Goal: Task Accomplishment & Management: Manage account settings

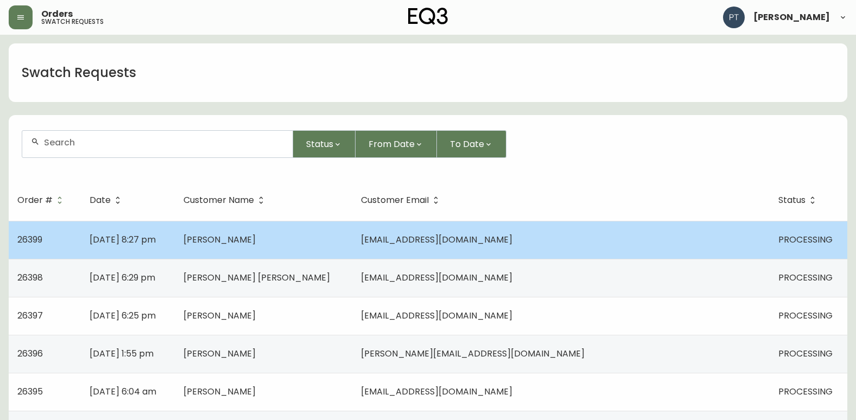
click at [352, 244] on td "[PERSON_NAME]" at bounding box center [263, 240] width 177 height 38
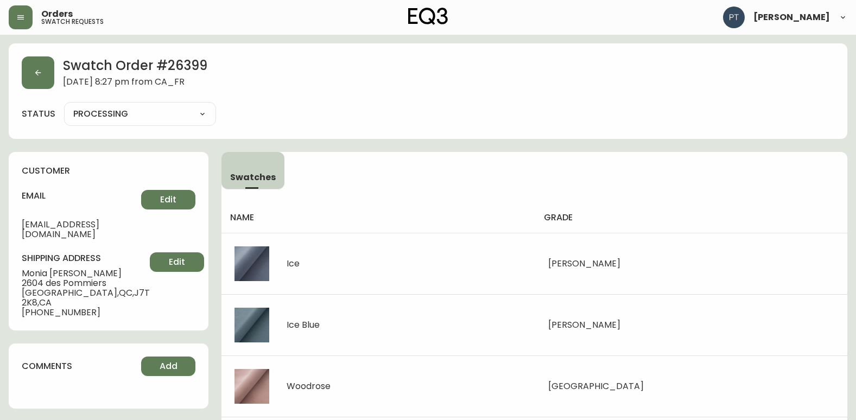
click at [132, 118] on select "PROCESSING SHIPPED CANCELLED" at bounding box center [140, 114] width 152 height 16
click at [64, 106] on select "PROCESSING SHIPPED CANCELLED" at bounding box center [140, 114] width 152 height 16
select select "PROCESSING"
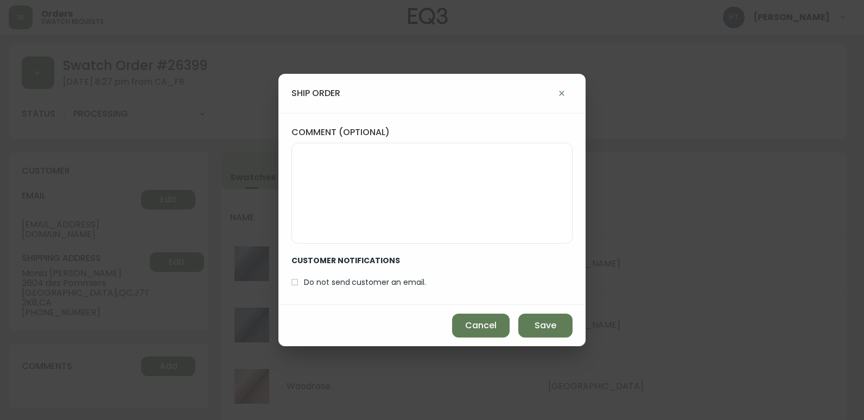
click at [564, 339] on div "Cancel Save" at bounding box center [431, 325] width 307 height 41
click at [555, 331] on span "Save" at bounding box center [545, 326] width 22 height 12
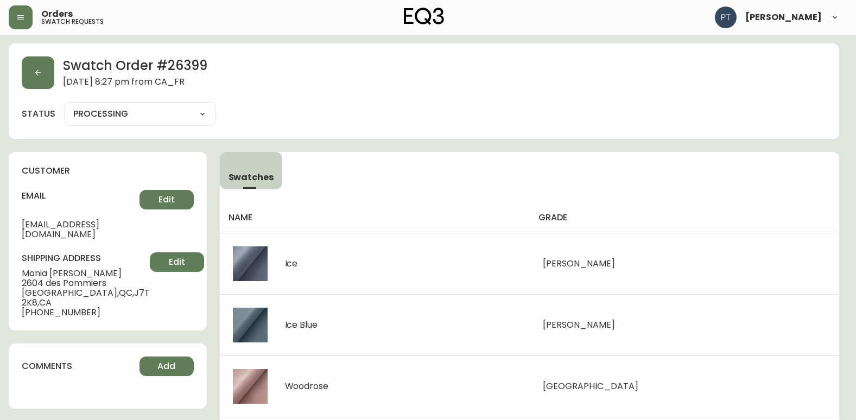
type input "SHIPPED"
select select "SHIPPED"
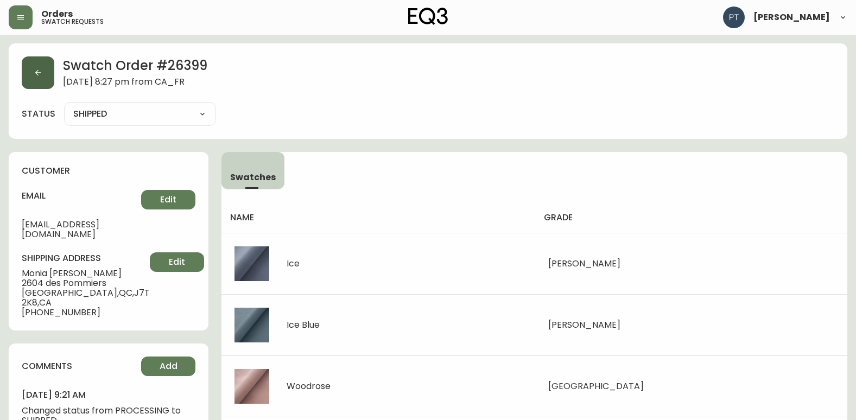
click at [29, 65] on button "button" at bounding box center [38, 72] width 33 height 33
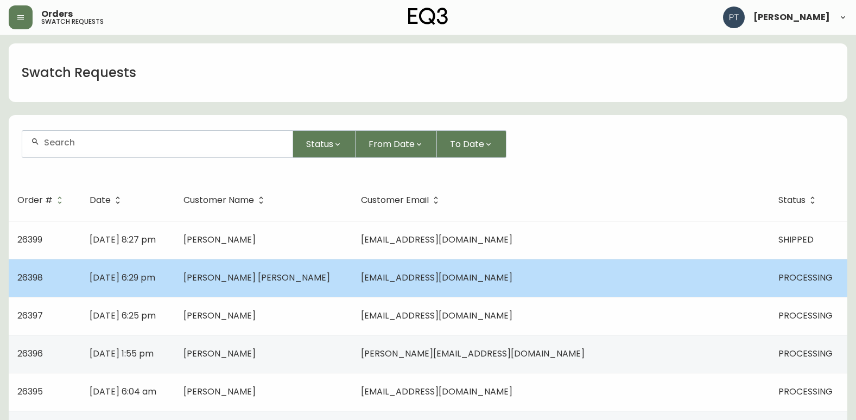
click at [175, 281] on td "[DATE] 6:29 pm" at bounding box center [128, 278] width 94 height 38
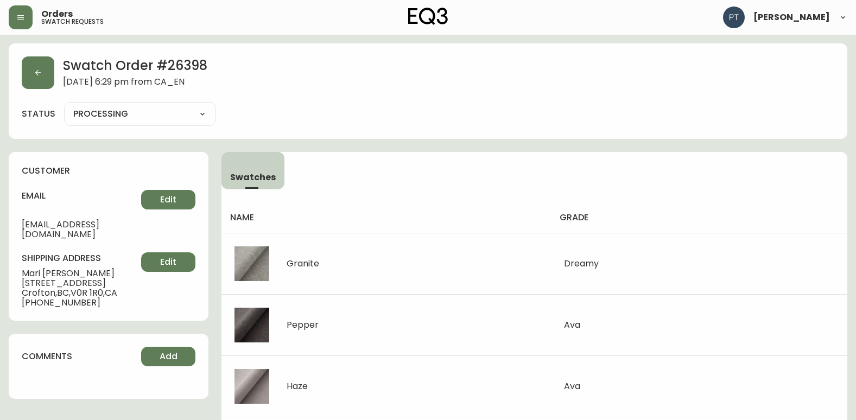
click at [168, 117] on select "PROCESSING SHIPPED CANCELLED" at bounding box center [140, 114] width 152 height 16
click at [64, 106] on select "PROCESSING SHIPPED CANCELLED" at bounding box center [140, 114] width 152 height 16
select select "PROCESSING"
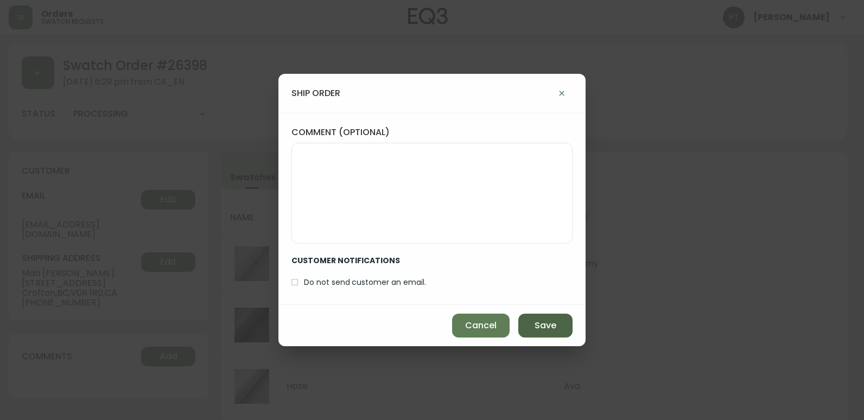
click at [532, 326] on button "Save" at bounding box center [545, 326] width 54 height 24
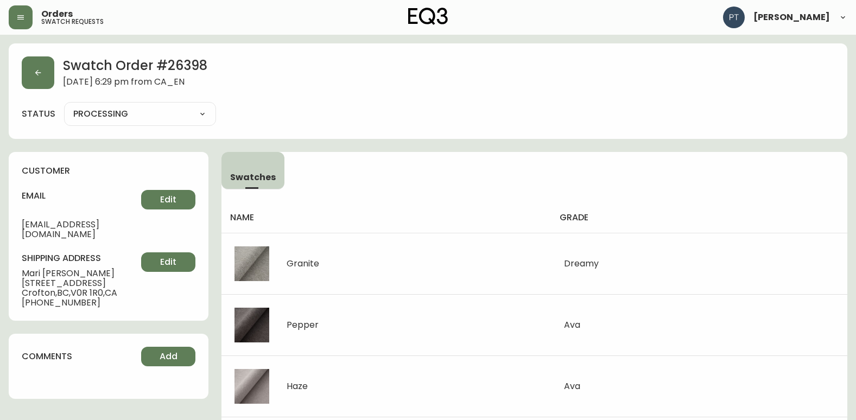
type input "SHIPPED"
select select "SHIPPED"
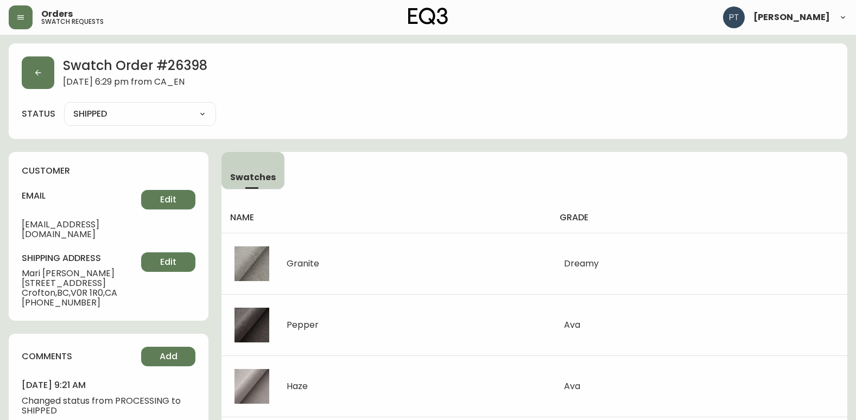
click at [68, 80] on span "[DATE] 6:29 pm from CA_EN" at bounding box center [135, 83] width 144 height 12
click at [0, 81] on html "Orders swatch requests [PERSON_NAME] Swatch Order # 26398 [DATE] 6:29 pm from […" at bounding box center [428, 423] width 856 height 846
click at [26, 78] on button "button" at bounding box center [38, 72] width 33 height 33
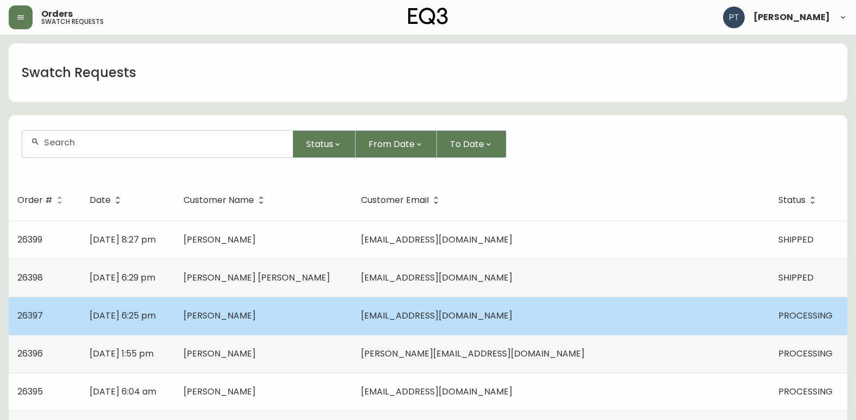
click at [352, 316] on td "[PERSON_NAME]" at bounding box center [263, 316] width 177 height 38
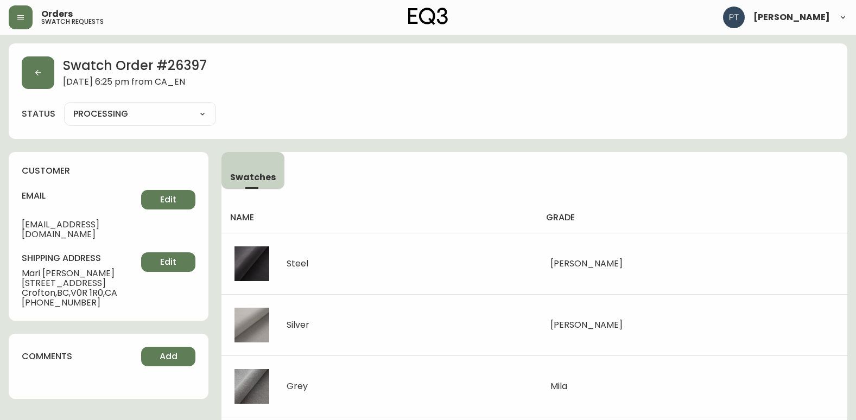
drag, startPoint x: 180, startPoint y: 118, endPoint x: 173, endPoint y: 114, distance: 7.5
click at [180, 118] on select "PROCESSING SHIPPED CANCELLED" at bounding box center [140, 114] width 152 height 16
click at [64, 106] on select "PROCESSING SHIPPED CANCELLED" at bounding box center [140, 114] width 152 height 16
select select "PROCESSING"
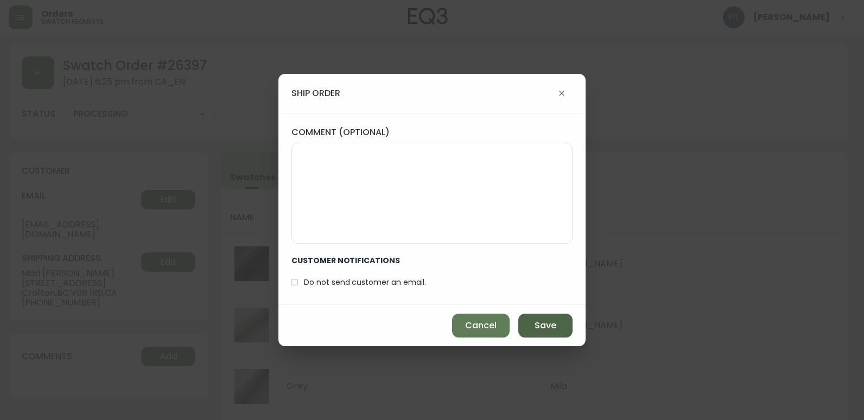
click at [531, 323] on button "Save" at bounding box center [545, 326] width 54 height 24
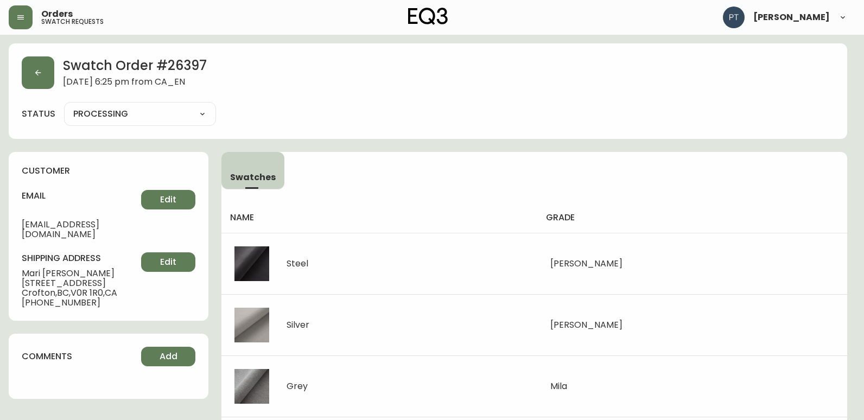
type input "SHIPPED"
select select "SHIPPED"
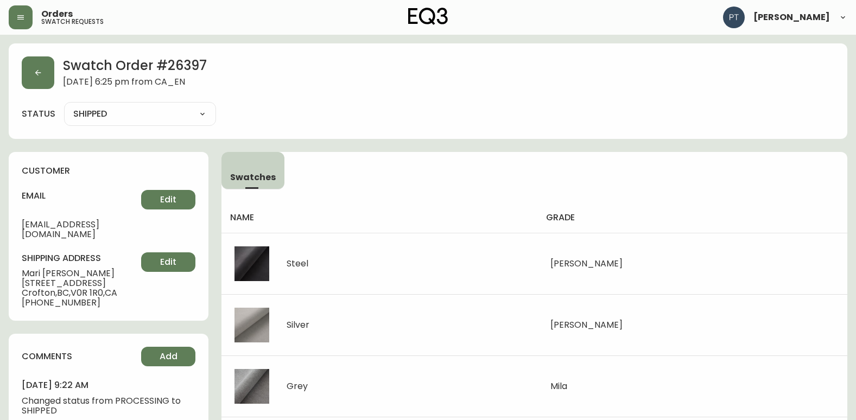
click at [21, 74] on div "Swatch Order # 26397 [DATE] 6:25 pm from CA_EN status SHIPPED SHIPPED CANCELLED" at bounding box center [428, 91] width 838 height 96
click at [28, 75] on button "button" at bounding box center [38, 72] width 33 height 33
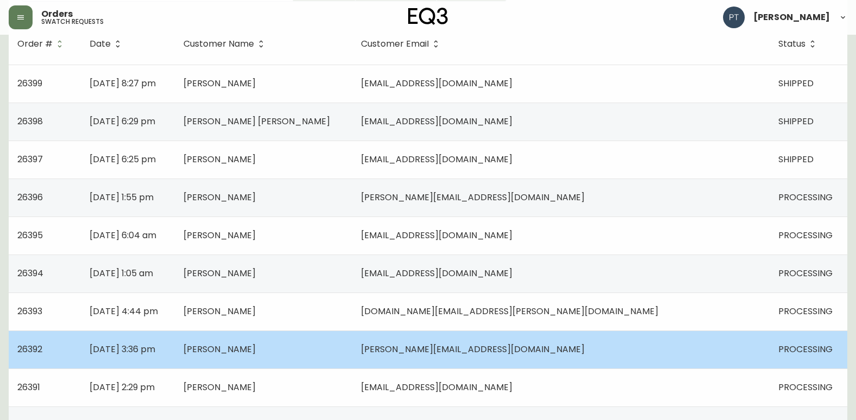
scroll to position [163, 0]
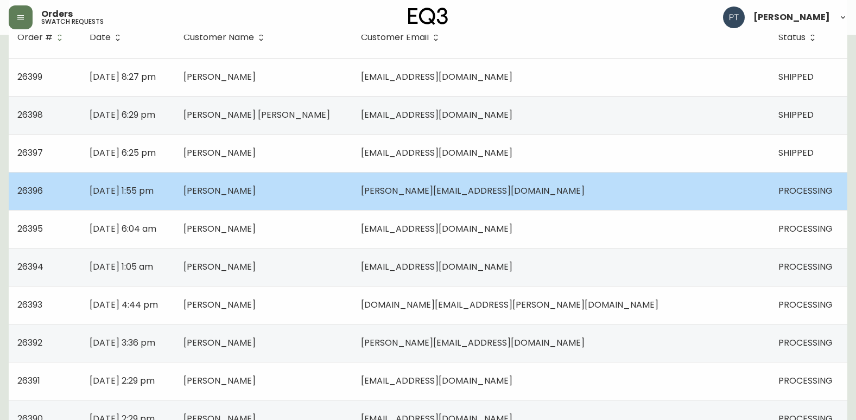
click at [352, 200] on td "[PERSON_NAME]" at bounding box center [263, 191] width 177 height 38
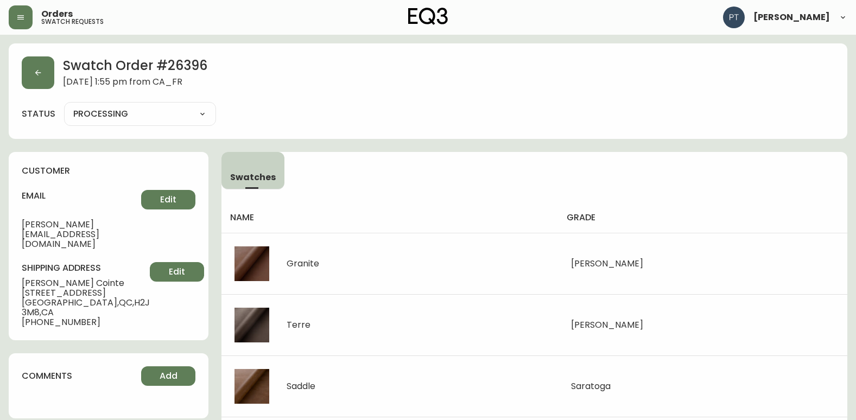
click at [194, 116] on select "PROCESSING SHIPPED CANCELLED" at bounding box center [140, 114] width 152 height 16
click at [64, 106] on select "PROCESSING SHIPPED CANCELLED" at bounding box center [140, 114] width 152 height 16
select select "PROCESSING"
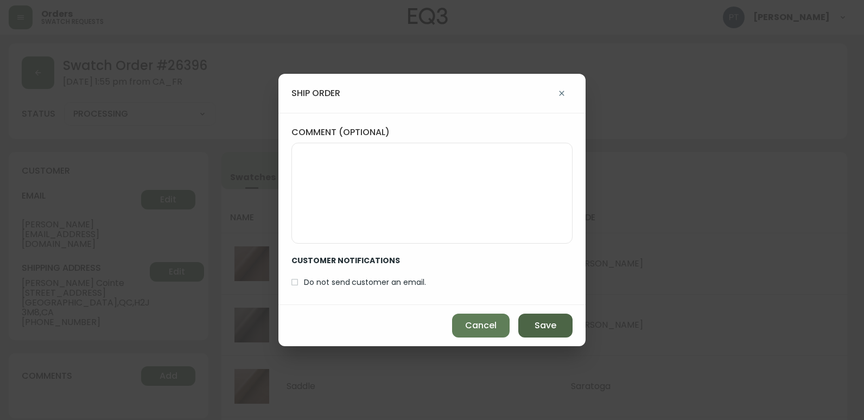
click at [541, 321] on span "Save" at bounding box center [545, 326] width 22 height 12
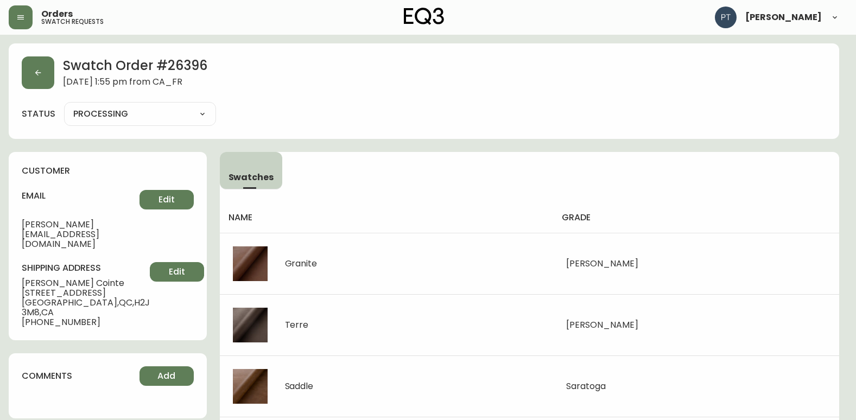
type input "SHIPPED"
select select "SHIPPED"
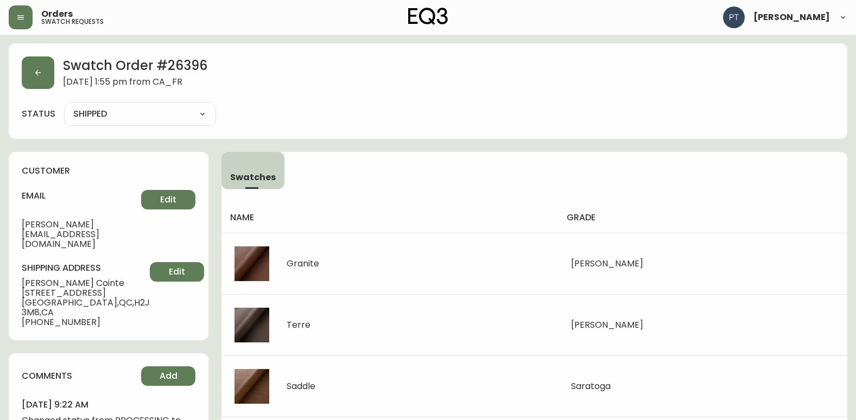
click at [14, 71] on div "Swatch Order # 26396 [DATE] 1:55 pm from CA_FR status SHIPPED SHIPPED CANCELLED" at bounding box center [428, 91] width 838 height 96
click at [29, 72] on button "button" at bounding box center [38, 72] width 33 height 33
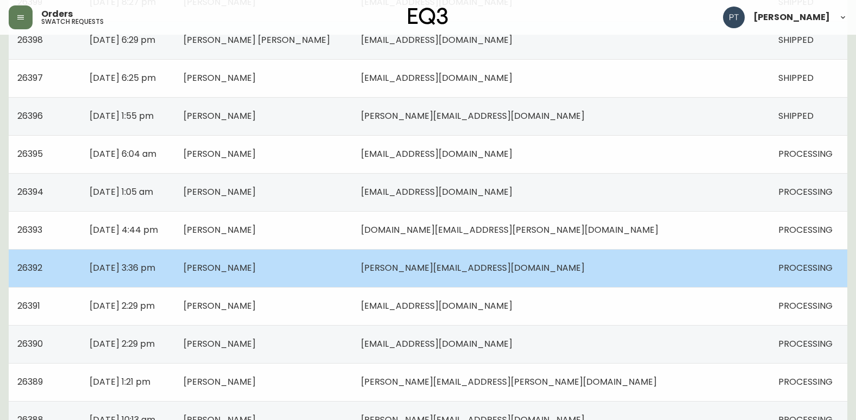
scroll to position [271, 0]
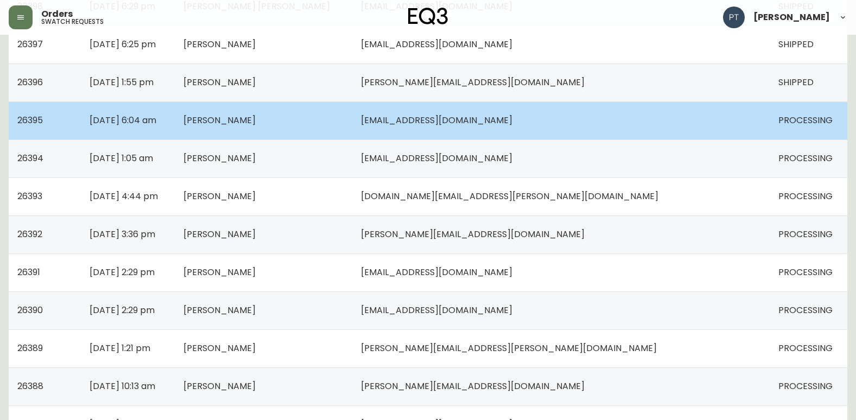
click at [588, 135] on td "[EMAIL_ADDRESS][DOMAIN_NAME]" at bounding box center [560, 120] width 417 height 38
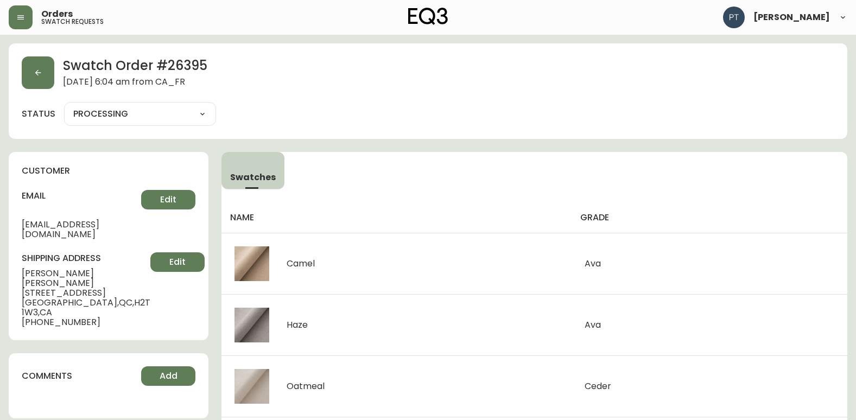
drag, startPoint x: 193, startPoint y: 121, endPoint x: 194, endPoint y: 129, distance: 7.7
click at [193, 120] on select "PROCESSING SHIPPED CANCELLED" at bounding box center [140, 114] width 152 height 16
click at [64, 106] on select "PROCESSING SHIPPED CANCELLED" at bounding box center [140, 114] width 152 height 16
select select "PROCESSING"
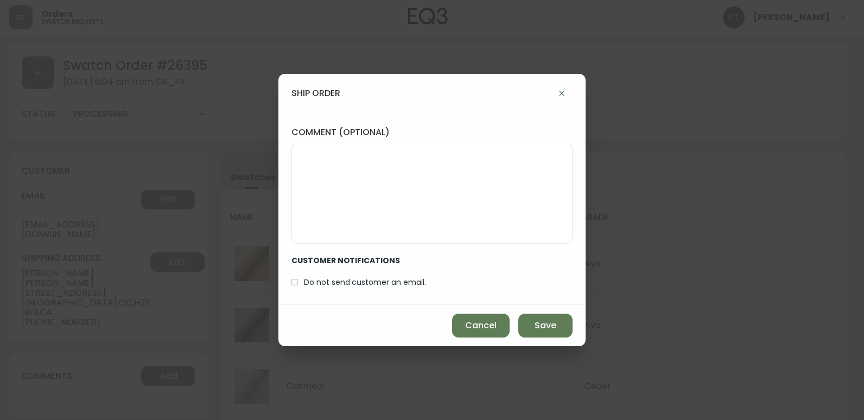
click at [547, 309] on div "Cancel Save" at bounding box center [431, 325] width 307 height 41
click at [545, 320] on button "Save" at bounding box center [545, 326] width 54 height 24
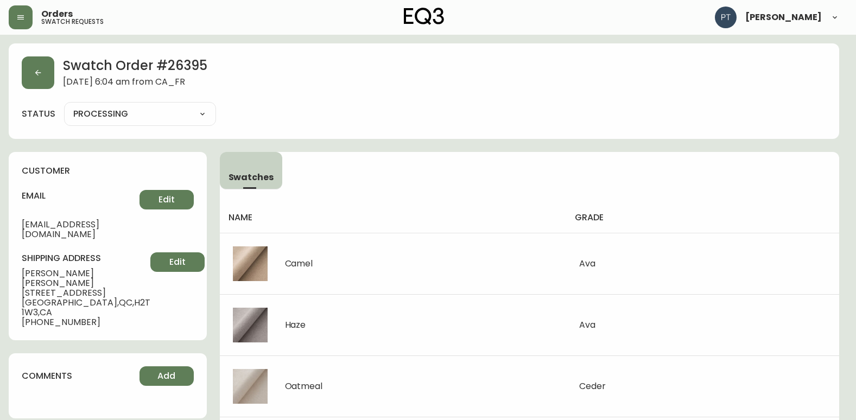
type input "SHIPPED"
select select "SHIPPED"
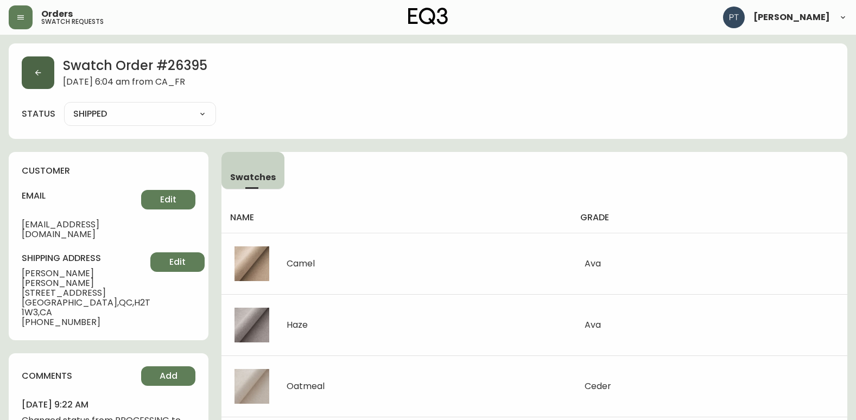
click at [30, 68] on button "button" at bounding box center [38, 72] width 33 height 33
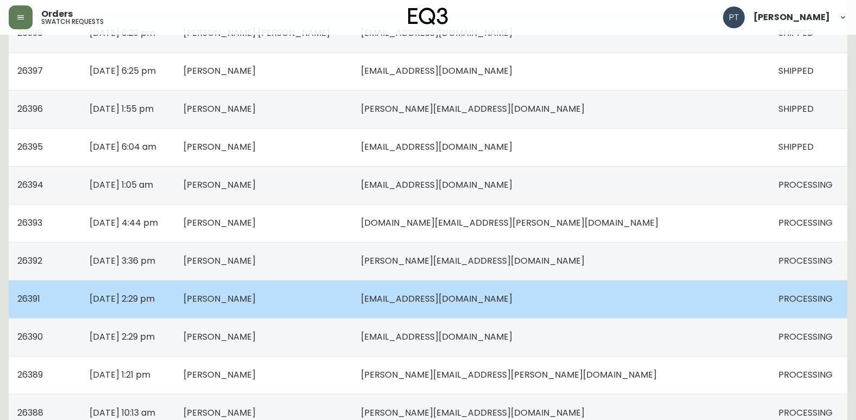
scroll to position [271, 0]
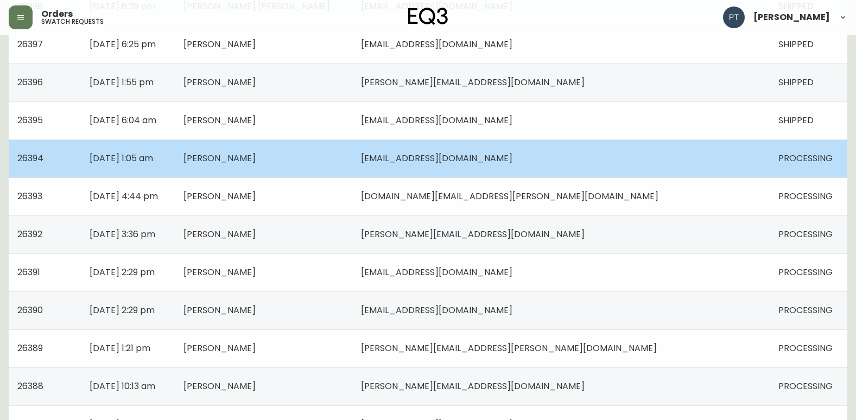
click at [603, 171] on td "[EMAIL_ADDRESS][DOMAIN_NAME]" at bounding box center [560, 158] width 417 height 38
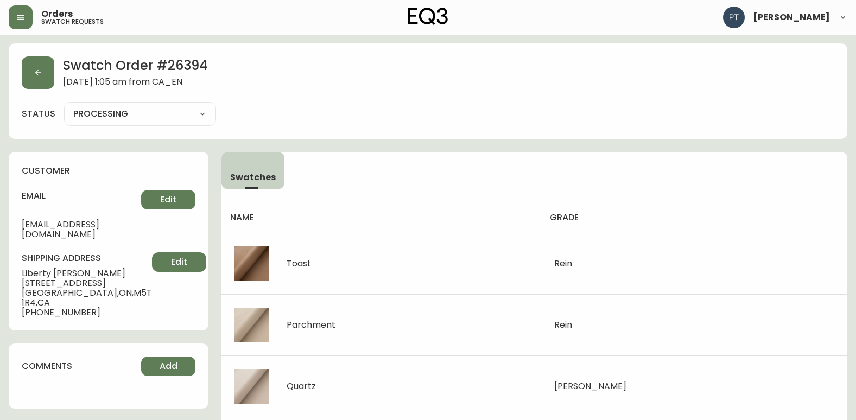
click at [177, 119] on select "PROCESSING SHIPPED CANCELLED" at bounding box center [140, 114] width 152 height 16
click at [64, 106] on select "PROCESSING SHIPPED CANCELLED" at bounding box center [140, 114] width 152 height 16
select select "PROCESSING"
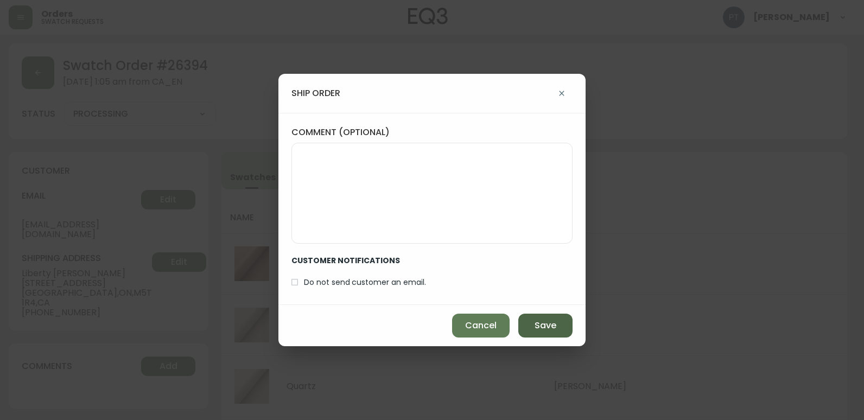
click at [553, 322] on span "Save" at bounding box center [545, 326] width 22 height 12
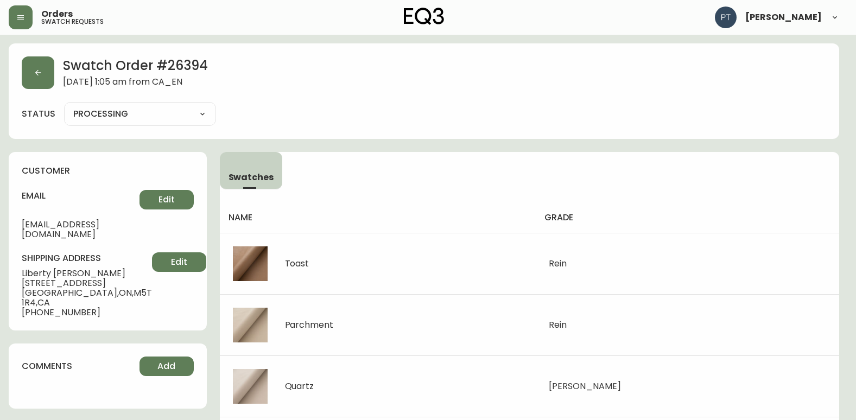
type input "SHIPPED"
select select "SHIPPED"
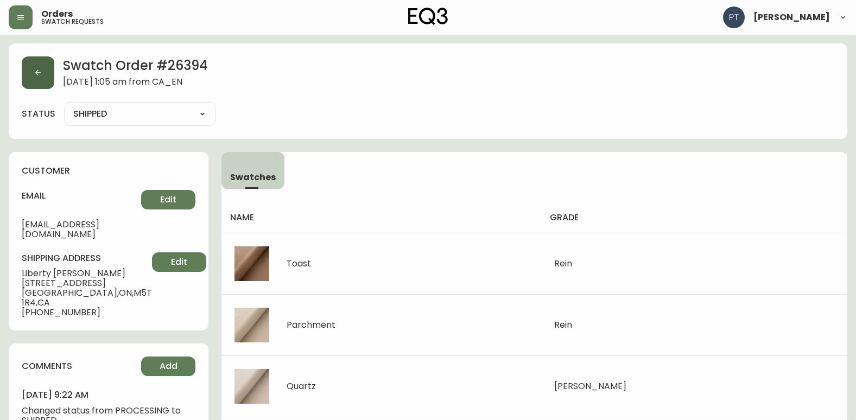
click at [50, 86] on button "button" at bounding box center [38, 72] width 33 height 33
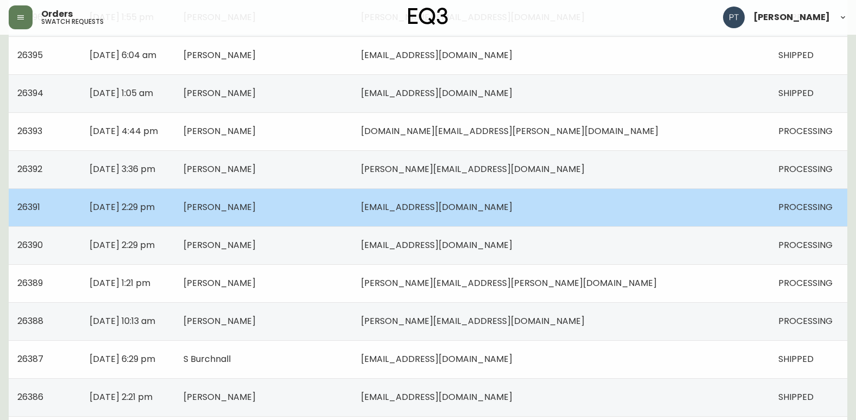
scroll to position [326, 0]
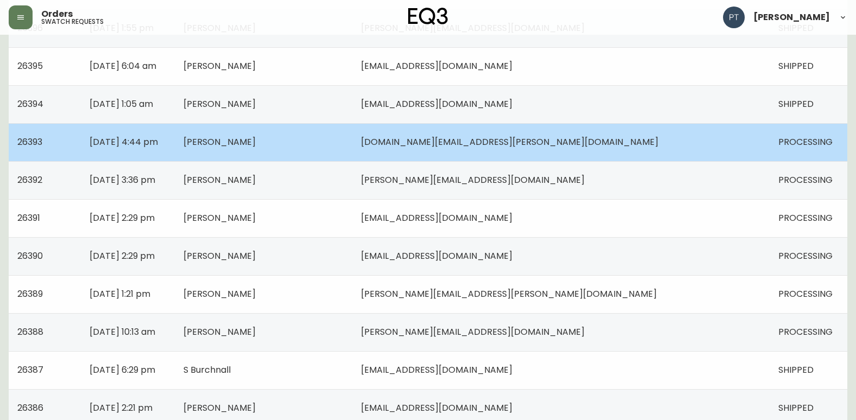
click at [638, 142] on td "[DOMAIN_NAME][EMAIL_ADDRESS][PERSON_NAME][DOMAIN_NAME]" at bounding box center [560, 142] width 417 height 38
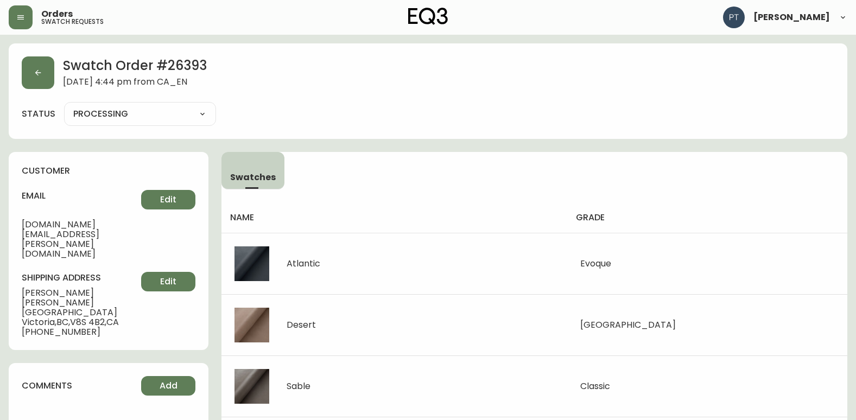
click at [171, 107] on select "PROCESSING SHIPPED CANCELLED" at bounding box center [140, 114] width 152 height 16
click at [64, 106] on select "PROCESSING SHIPPED CANCELLED" at bounding box center [140, 114] width 152 height 16
select select "PROCESSING"
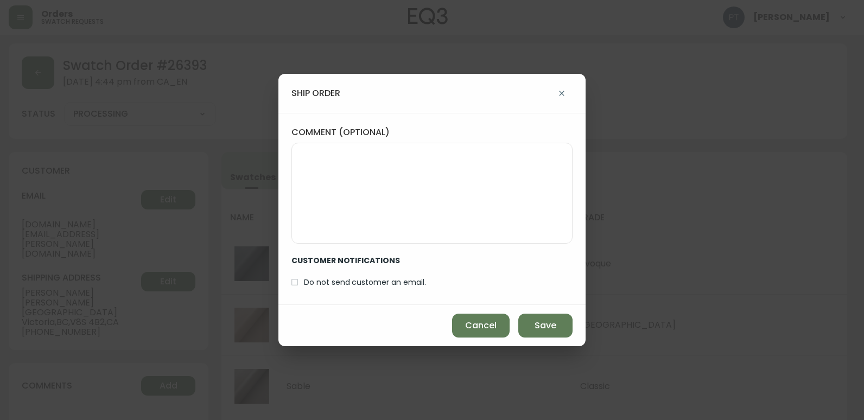
click at [548, 348] on div "ship order comment (optional) CUSTOMER NOTIFICATIONS Do not send customer an em…" at bounding box center [432, 210] width 864 height 420
click at [547, 328] on span "Save" at bounding box center [545, 326] width 22 height 12
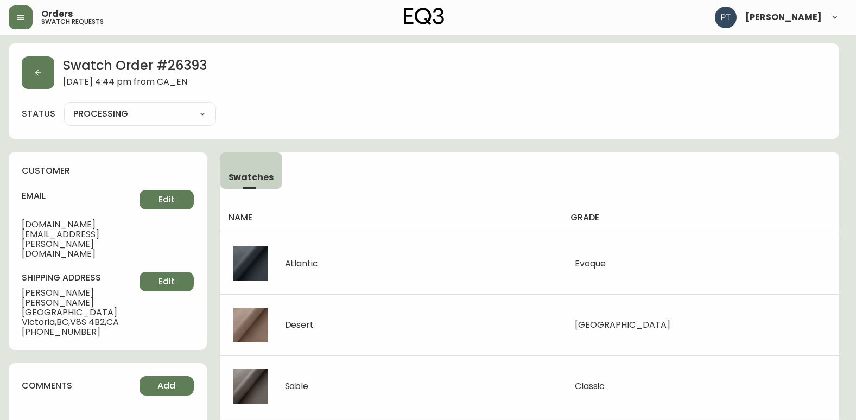
type input "SHIPPED"
select select "SHIPPED"
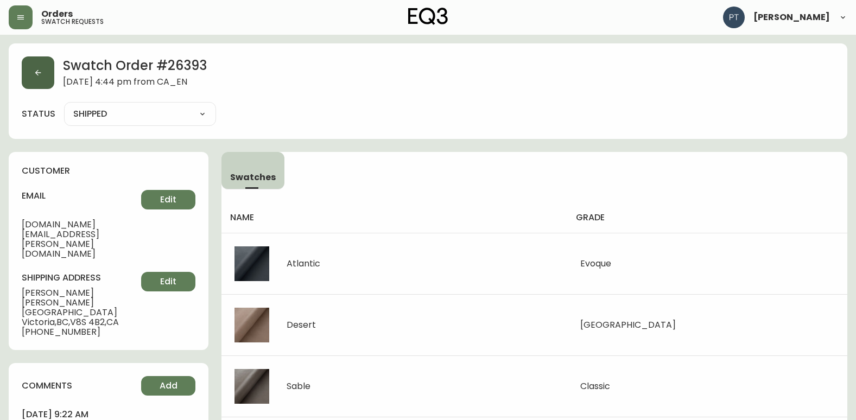
click at [49, 84] on button "button" at bounding box center [38, 72] width 33 height 33
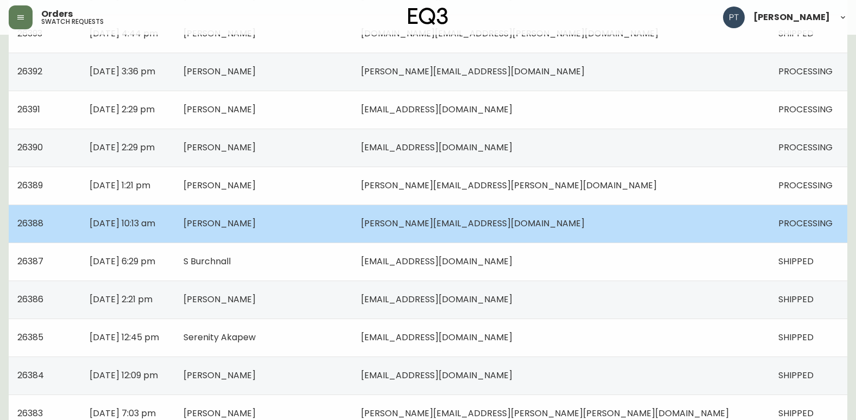
scroll to position [380, 0]
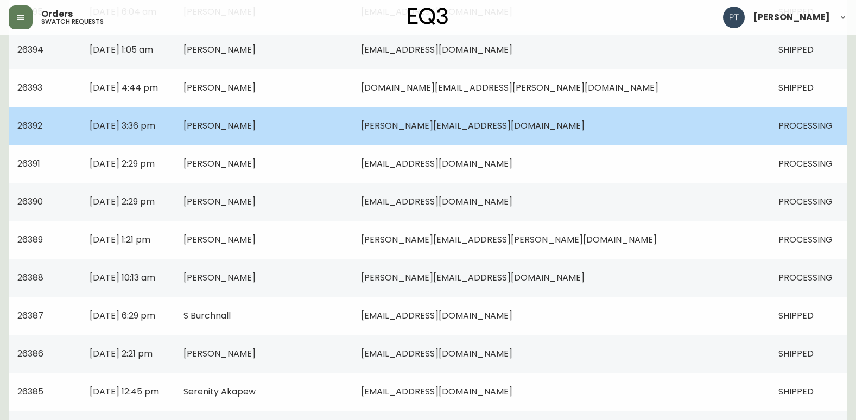
click at [352, 129] on td "[PERSON_NAME]" at bounding box center [263, 126] width 177 height 38
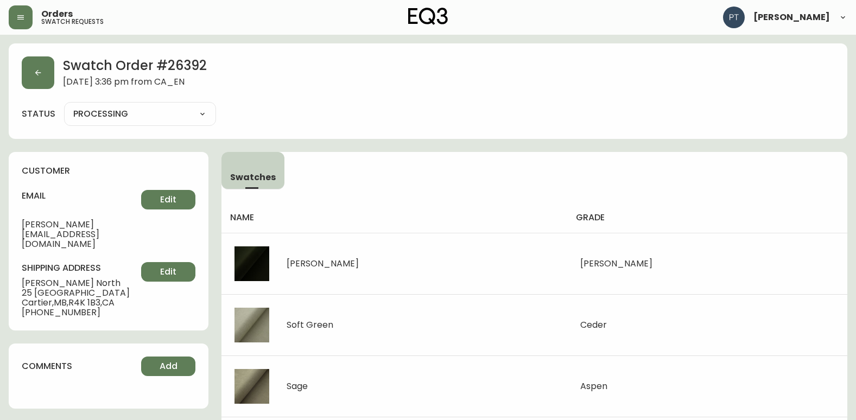
click at [196, 112] on select "PROCESSING SHIPPED CANCELLED" at bounding box center [140, 114] width 152 height 16
click at [64, 106] on select "PROCESSING SHIPPED CANCELLED" at bounding box center [140, 114] width 152 height 16
select select "PROCESSING"
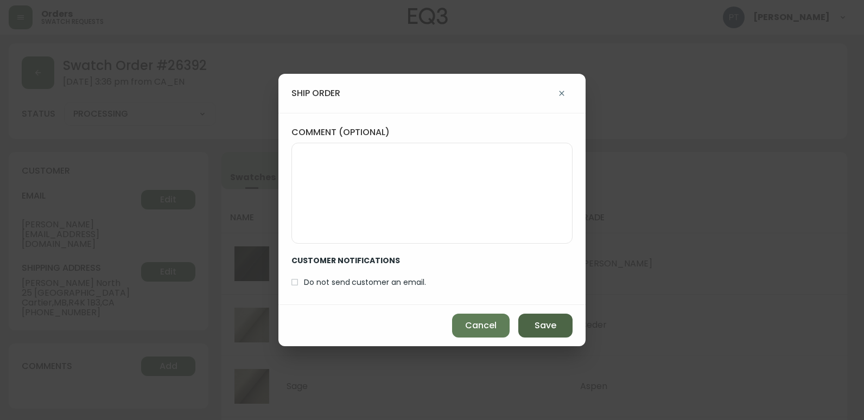
drag, startPoint x: 557, startPoint y: 327, endPoint x: 543, endPoint y: 301, distance: 29.4
click at [556, 322] on button "Save" at bounding box center [545, 326] width 54 height 24
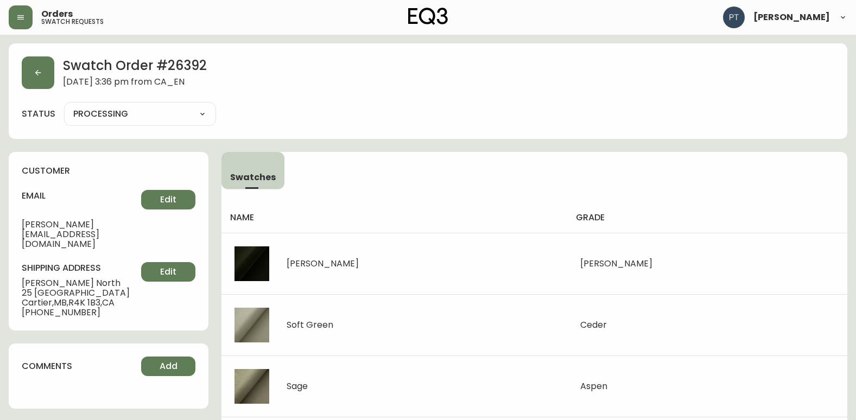
type input "SHIPPED"
select select "SHIPPED"
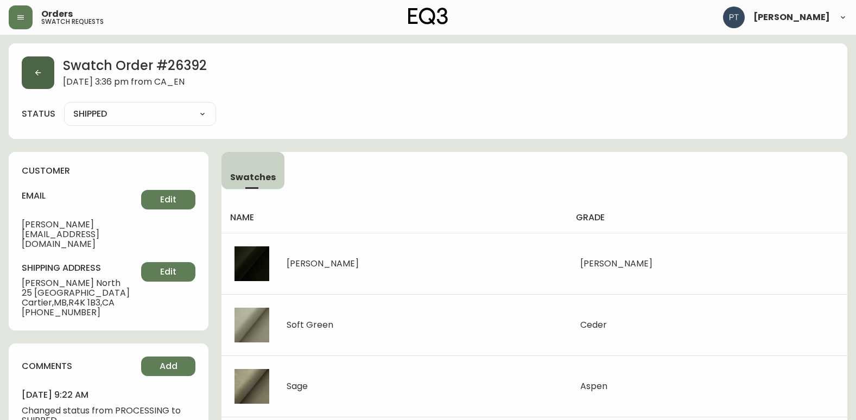
click at [41, 81] on button "button" at bounding box center [38, 72] width 33 height 33
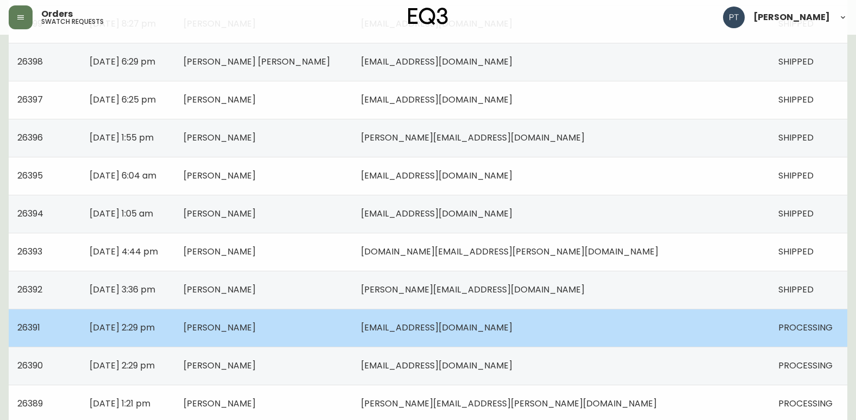
scroll to position [217, 0]
click at [352, 332] on td "[PERSON_NAME]" at bounding box center [263, 327] width 177 height 38
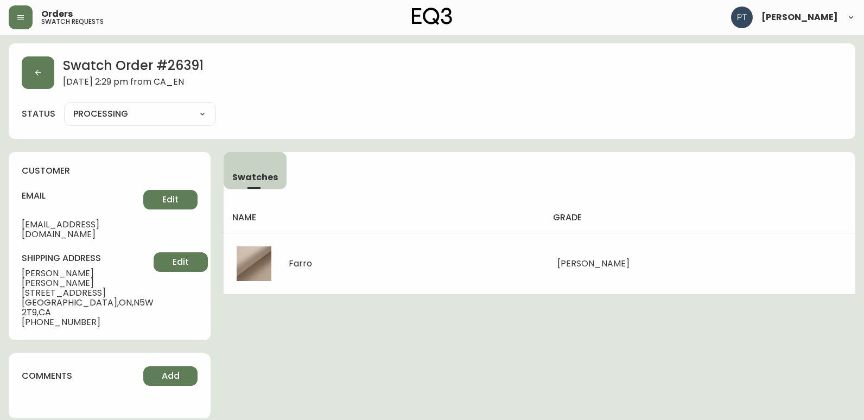
click at [153, 122] on select "PROCESSING SHIPPED CANCELLED" at bounding box center [140, 114] width 152 height 16
click at [64, 106] on select "PROCESSING SHIPPED CANCELLED" at bounding box center [140, 114] width 152 height 16
select select "PROCESSING"
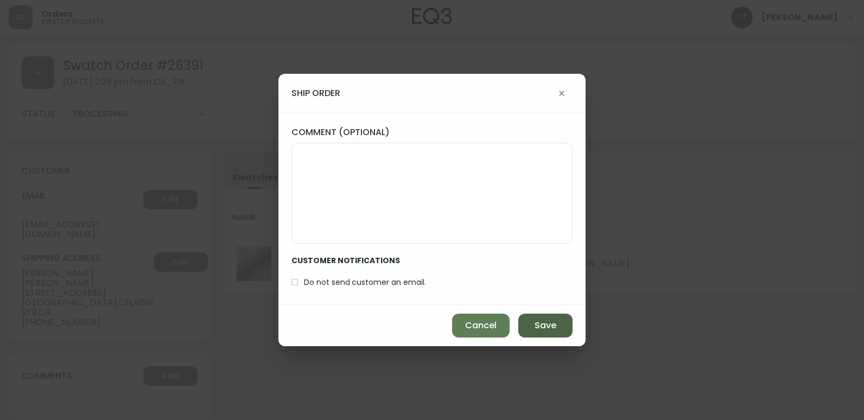
click at [556, 333] on button "Save" at bounding box center [545, 326] width 54 height 24
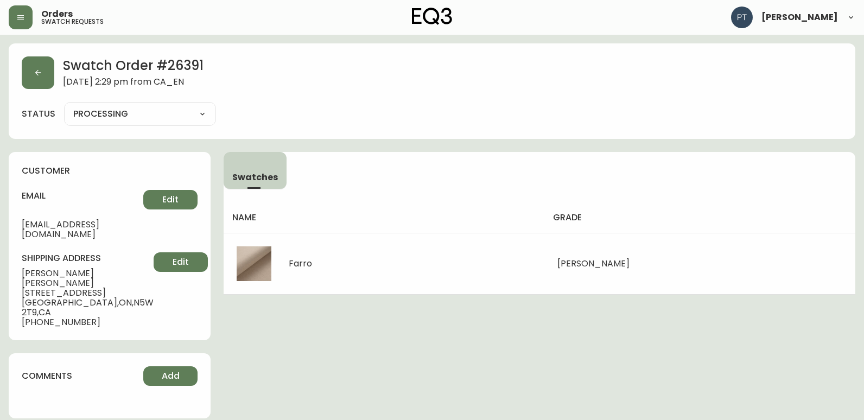
type input "SHIPPED"
select select "SHIPPED"
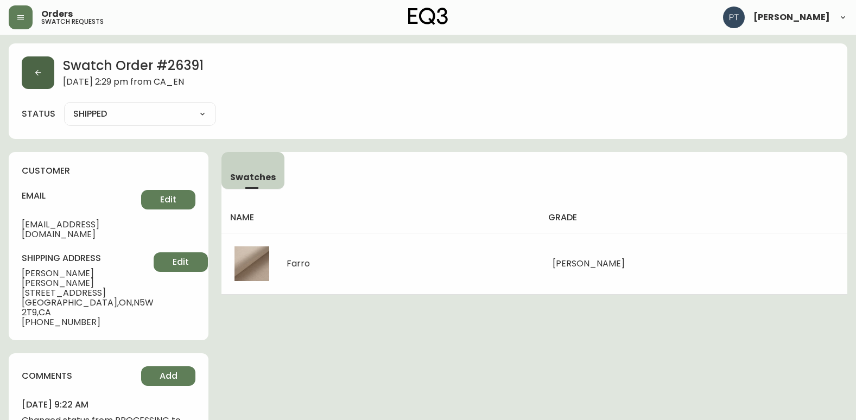
click at [23, 78] on button "button" at bounding box center [38, 72] width 33 height 33
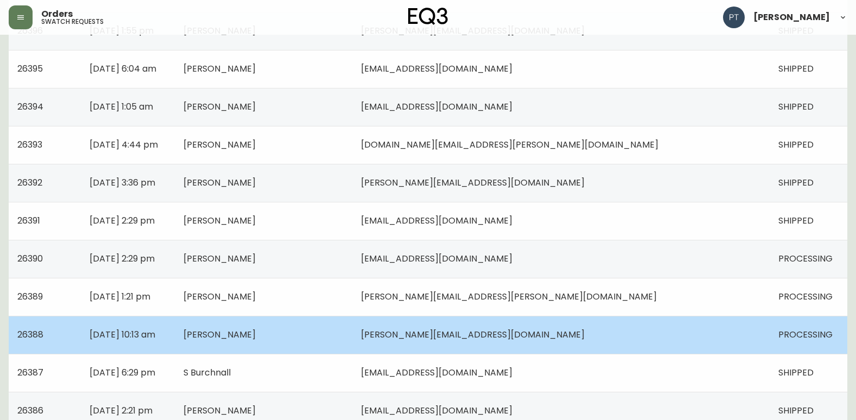
scroll to position [326, 0]
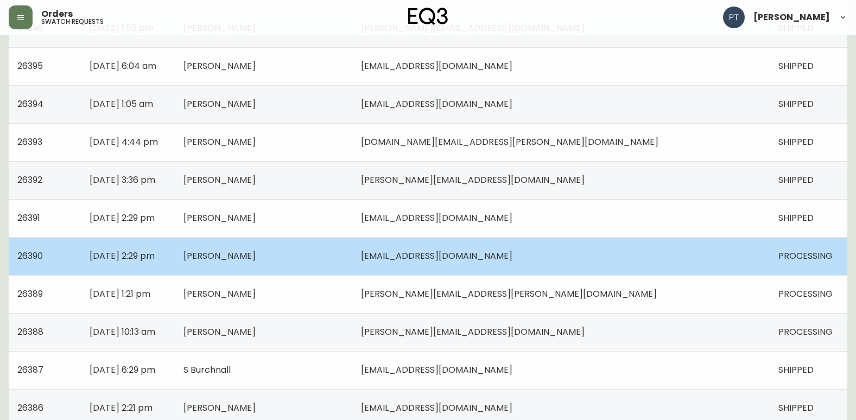
click at [578, 249] on td "[EMAIL_ADDRESS][DOMAIN_NAME]" at bounding box center [560, 256] width 417 height 38
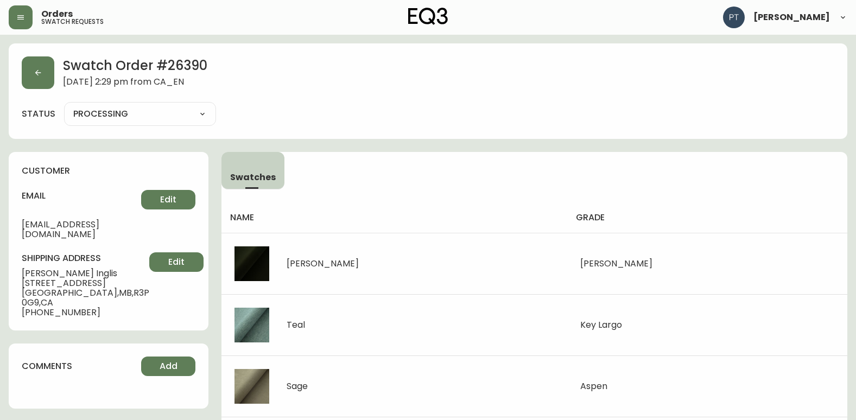
click at [201, 117] on select "PROCESSING SHIPPED CANCELLED" at bounding box center [140, 114] width 152 height 16
click at [64, 106] on select "PROCESSING SHIPPED CANCELLED" at bounding box center [140, 114] width 152 height 16
select select "PROCESSING"
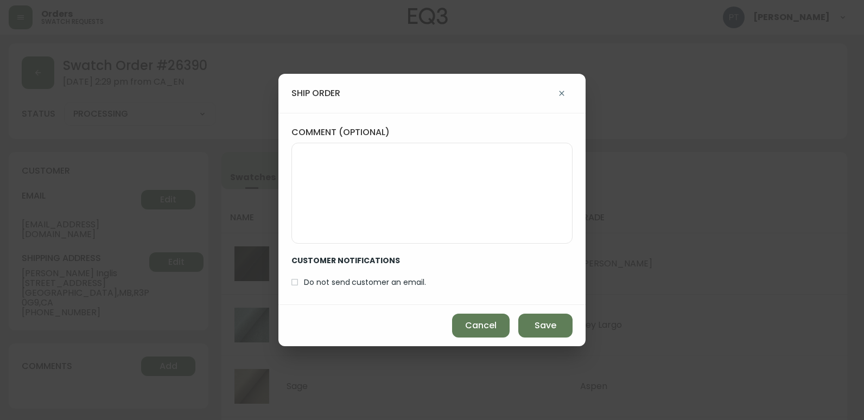
click at [575, 336] on div "Cancel Save" at bounding box center [431, 325] width 307 height 41
click at [554, 324] on span "Save" at bounding box center [545, 326] width 22 height 12
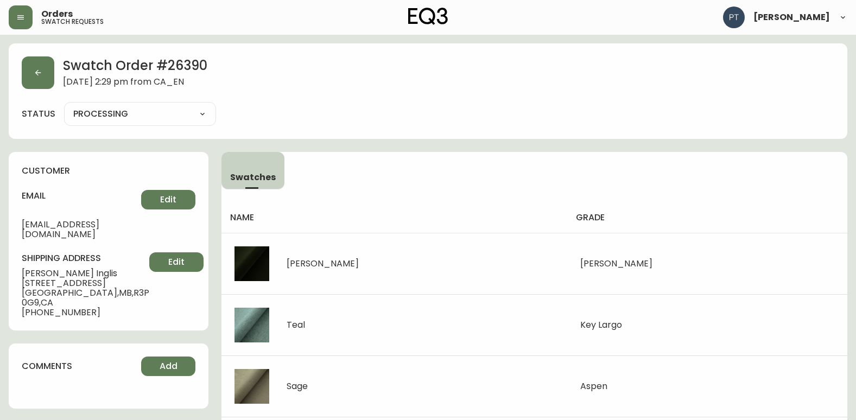
type input "SHIPPED"
select select "SHIPPED"
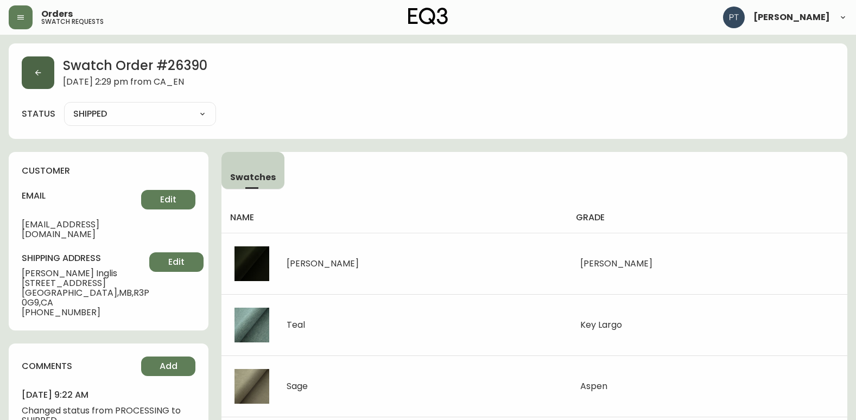
click at [29, 80] on button "button" at bounding box center [38, 72] width 33 height 33
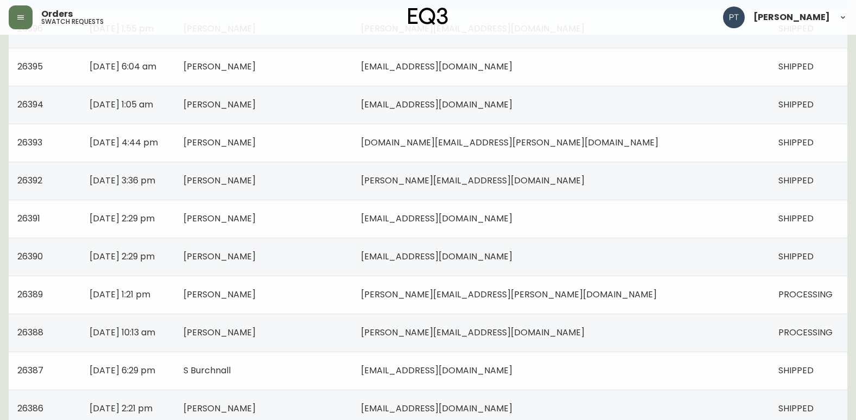
scroll to position [326, 0]
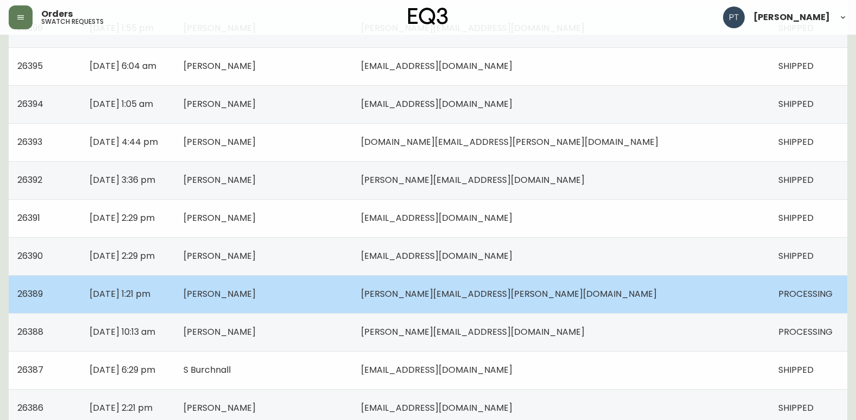
click at [352, 293] on td "[PERSON_NAME]" at bounding box center [263, 294] width 177 height 38
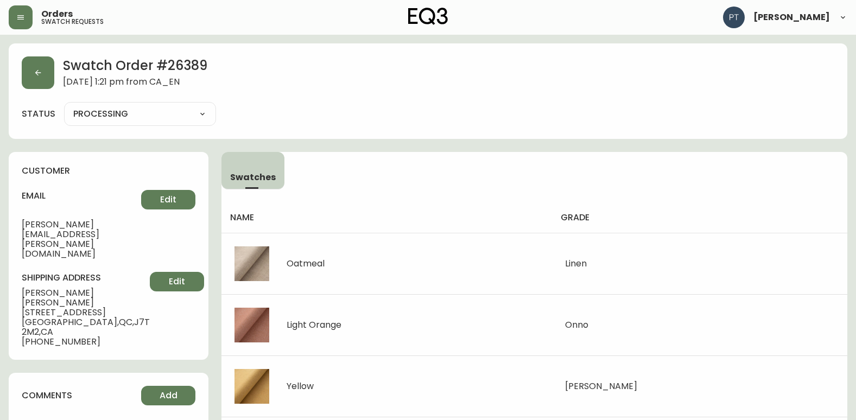
click at [200, 110] on select "PROCESSING SHIPPED CANCELLED" at bounding box center [140, 114] width 152 height 16
click at [64, 106] on select "PROCESSING SHIPPED CANCELLED" at bounding box center [140, 114] width 152 height 16
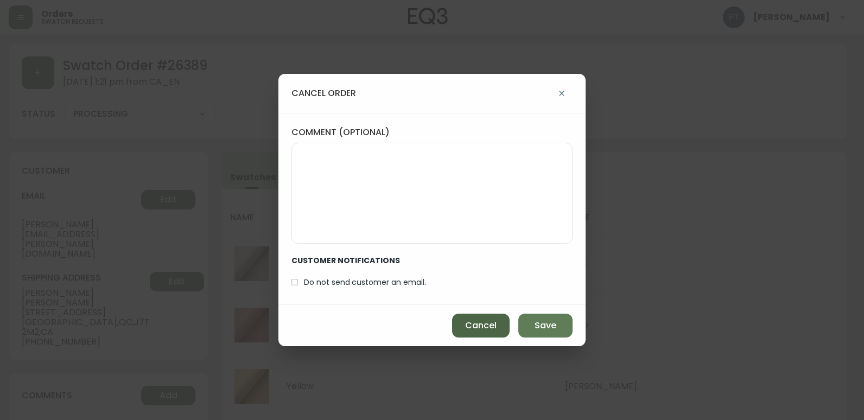
click at [470, 320] on span "Cancel" at bounding box center [480, 326] width 31 height 12
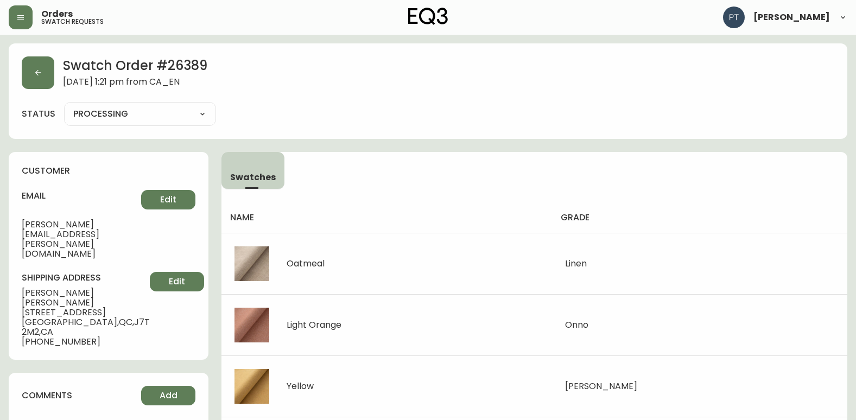
click at [170, 116] on select "PROCESSING SHIPPED CANCELLED" at bounding box center [140, 114] width 152 height 16
click at [64, 106] on select "PROCESSING SHIPPED CANCELLED" at bounding box center [140, 114] width 152 height 16
select select "PROCESSING"
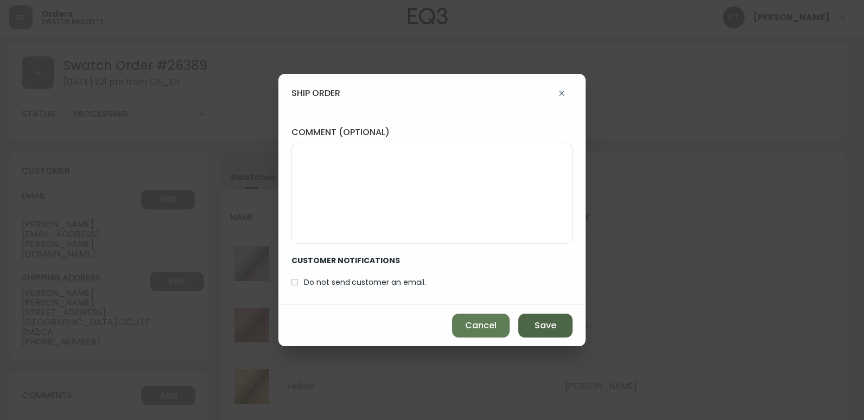
click at [522, 322] on button "Save" at bounding box center [545, 326] width 54 height 24
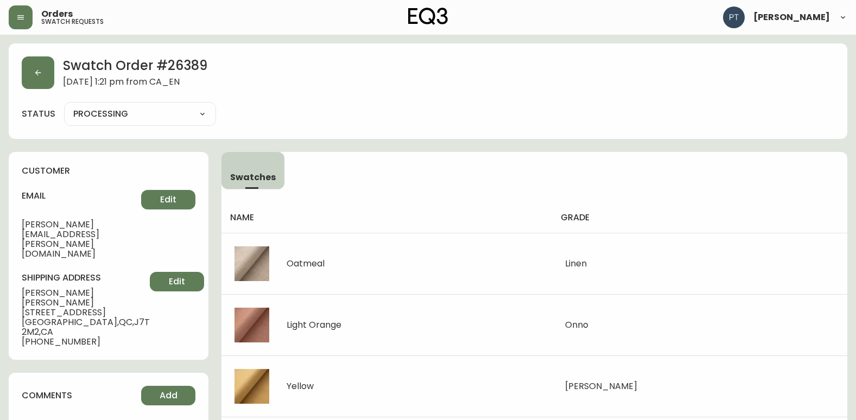
type input "SHIPPED"
select select "SHIPPED"
click at [49, 81] on button "button" at bounding box center [38, 72] width 33 height 33
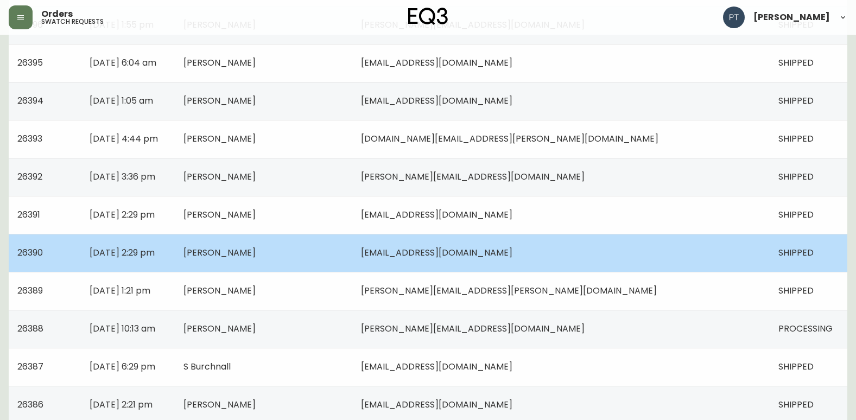
scroll to position [434, 0]
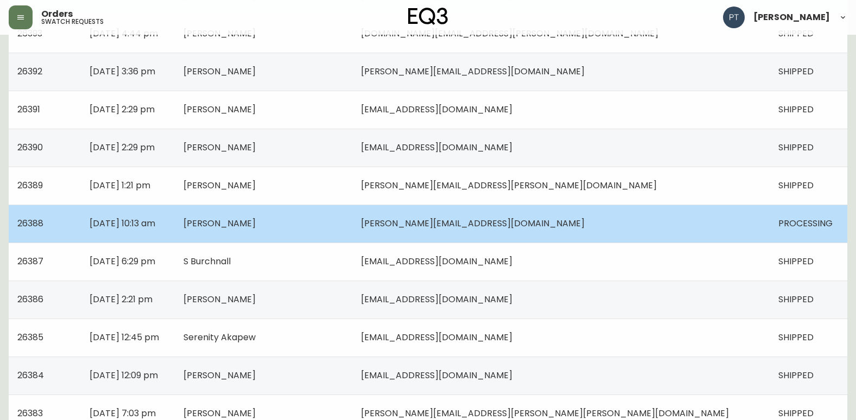
click at [352, 217] on td "[PERSON_NAME]" at bounding box center [263, 224] width 177 height 38
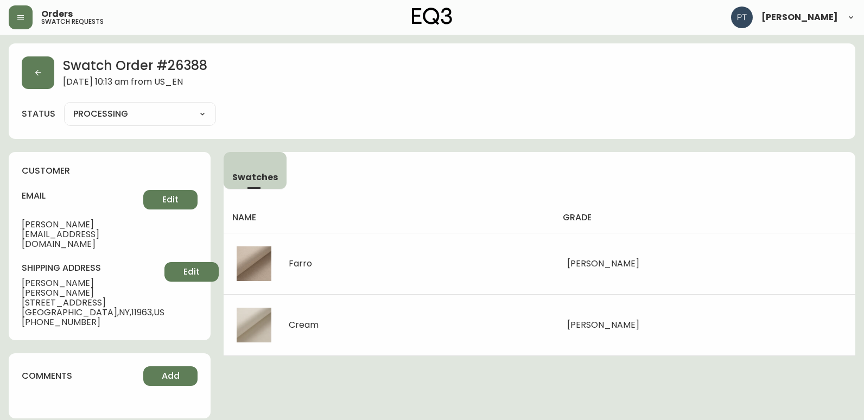
click at [205, 114] on select "PROCESSING SHIPPED CANCELLED" at bounding box center [140, 114] width 152 height 16
click at [64, 106] on select "PROCESSING SHIPPED CANCELLED" at bounding box center [140, 114] width 152 height 16
select select "PROCESSING"
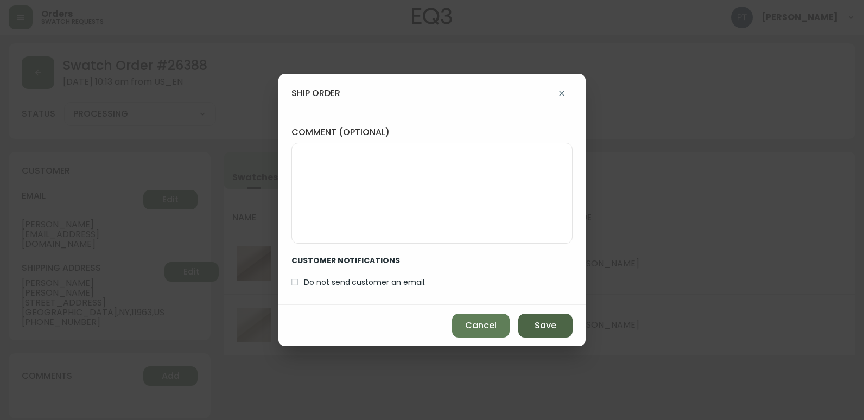
click at [541, 329] on span "Save" at bounding box center [545, 326] width 22 height 12
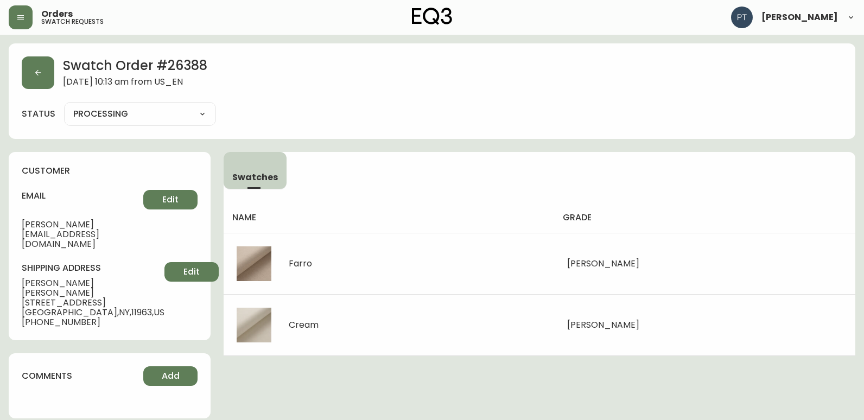
type input "SHIPPED"
select select "SHIPPED"
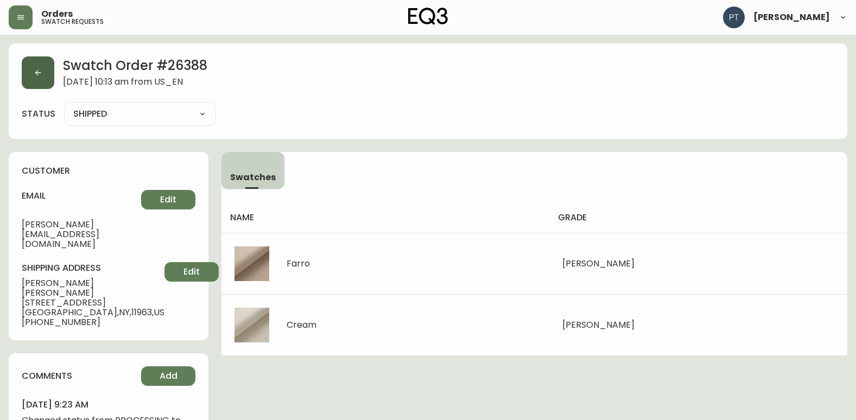
click at [54, 85] on div "Swatch Order # 26388 [DATE] 10:13 am from US_EN" at bounding box center [428, 72] width 812 height 33
click at [27, 85] on button "button" at bounding box center [38, 72] width 33 height 33
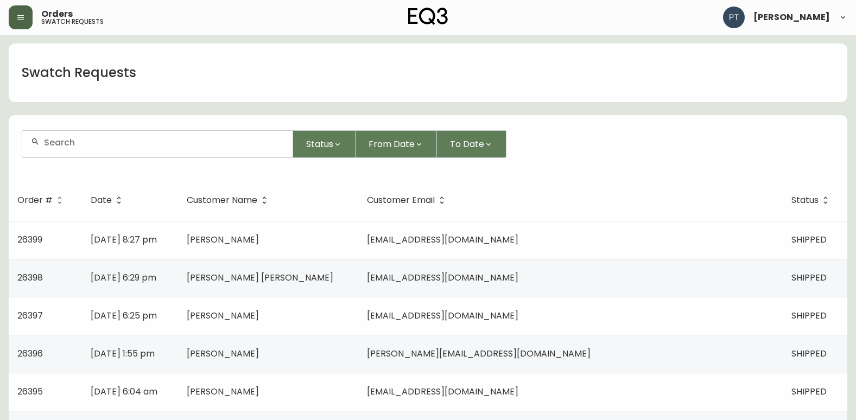
click at [13, 16] on button "button" at bounding box center [21, 17] width 24 height 24
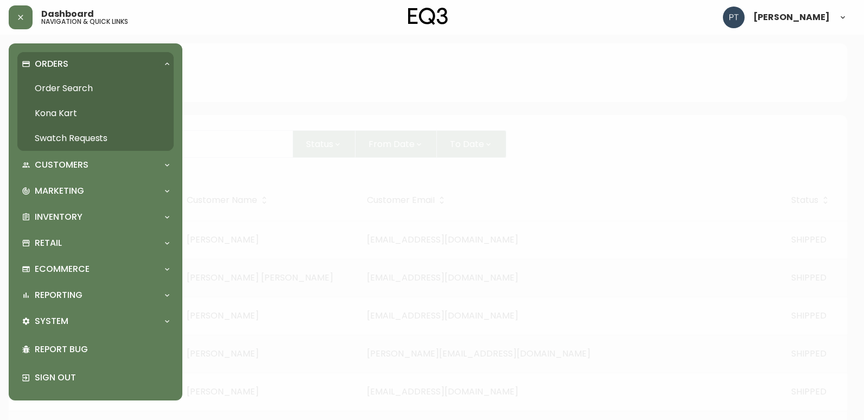
click at [84, 86] on link "Order Search" at bounding box center [95, 88] width 156 height 25
